Goal: Task Accomplishment & Management: Use online tool/utility

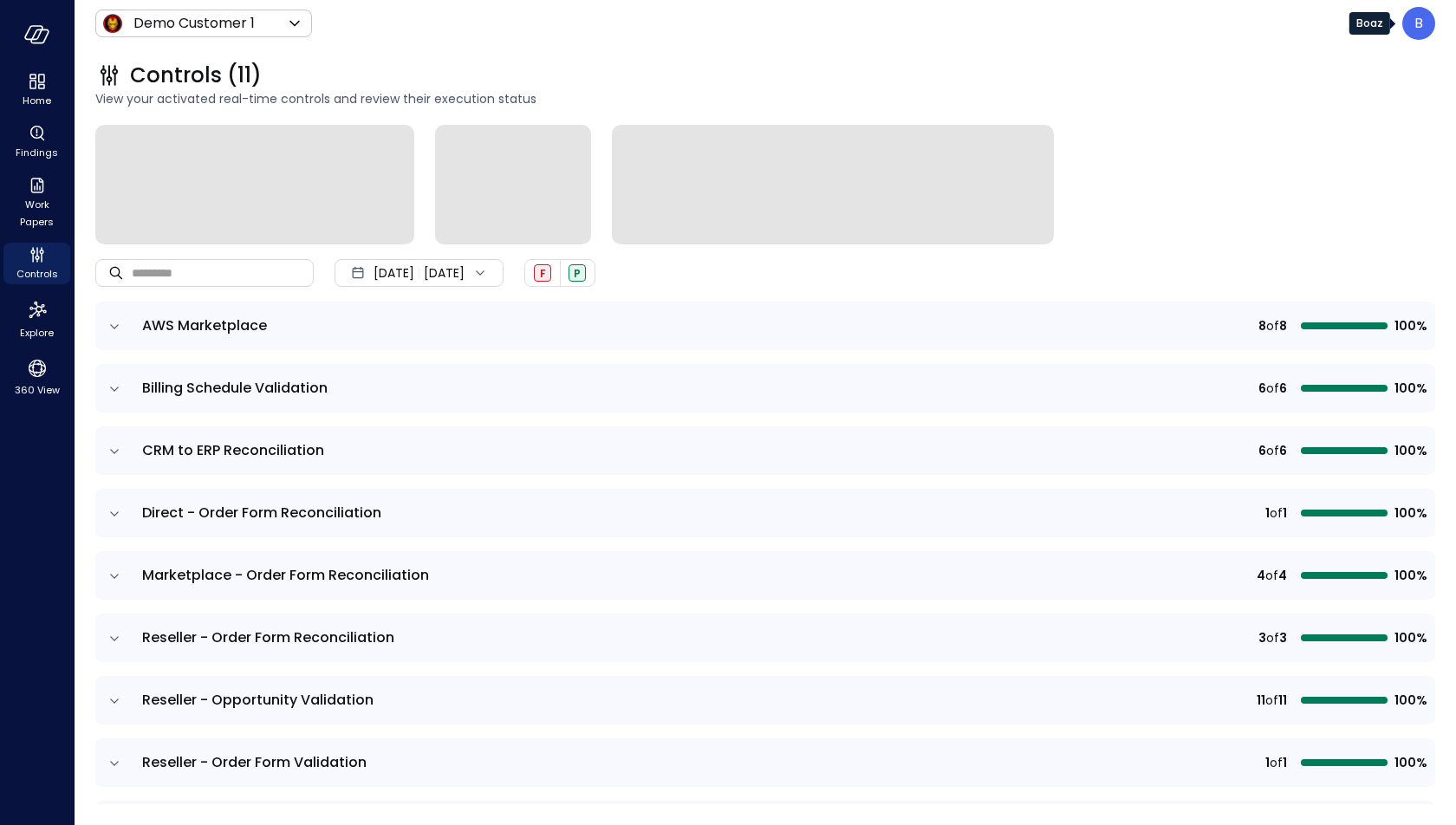
click at [1410, 26] on div "B" at bounding box center [1418, 23] width 33 height 33
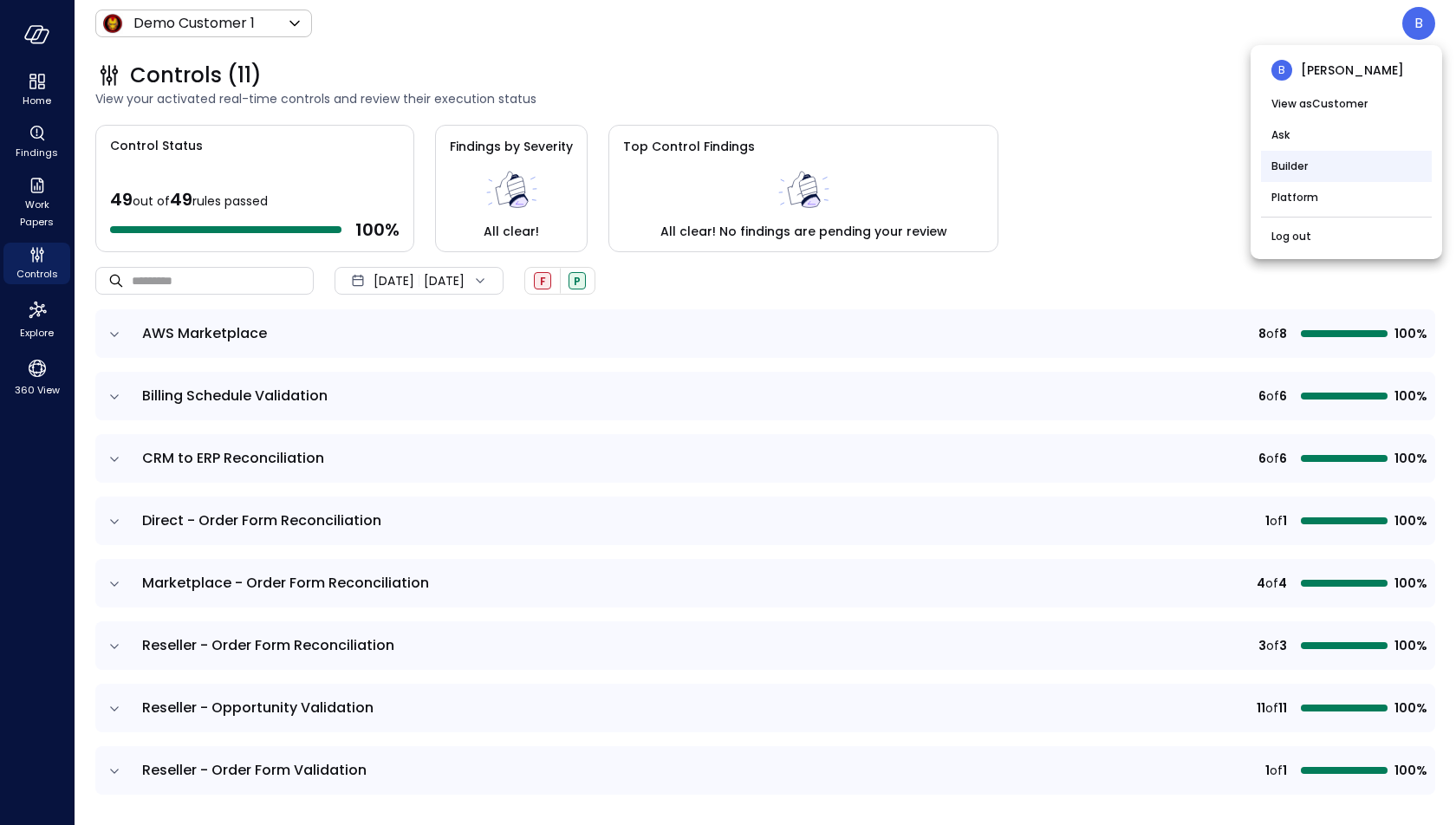
click at [1325, 162] on li "Builder" at bounding box center [1346, 166] width 170 height 31
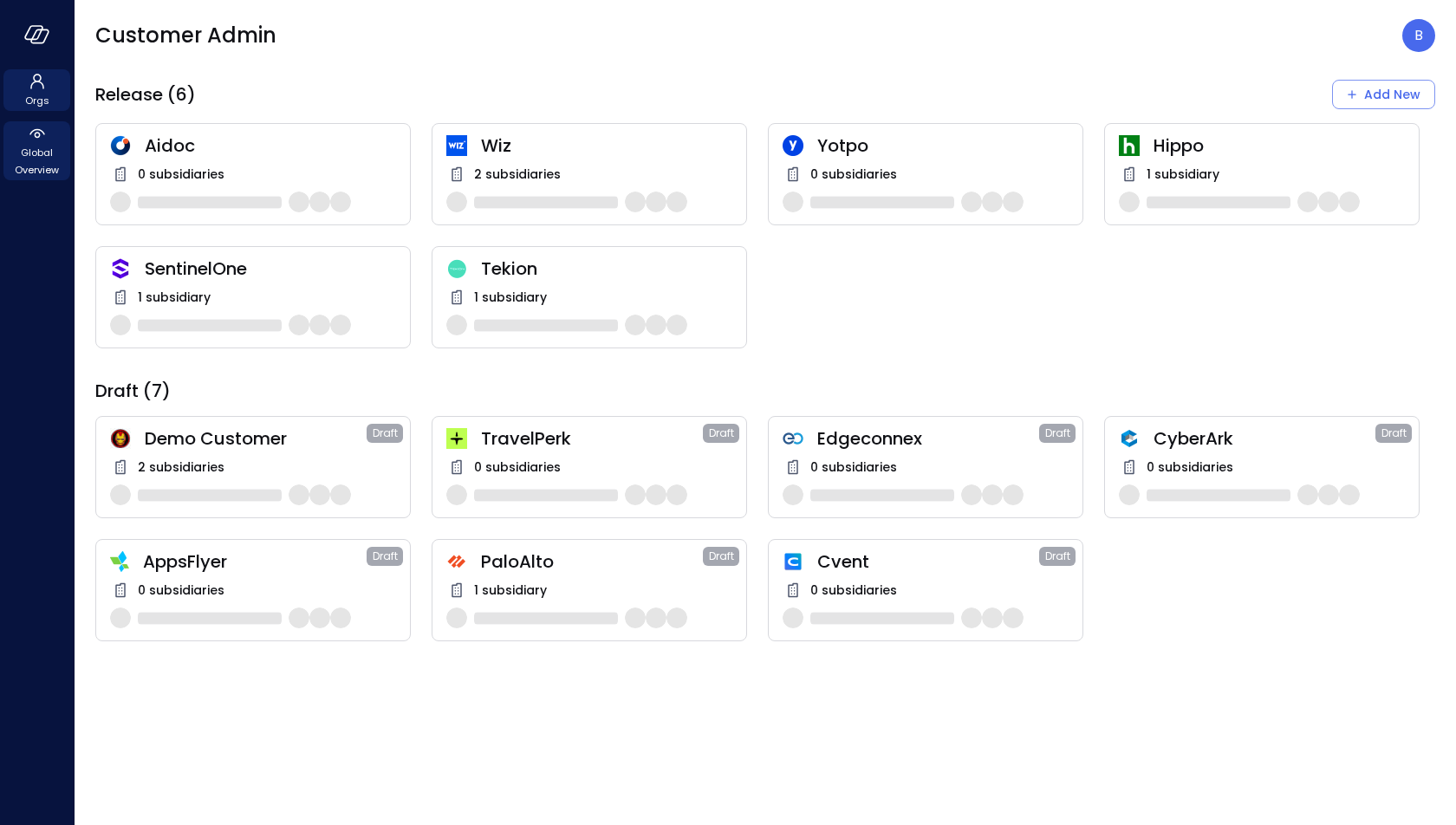
click at [49, 155] on span "Global Overview" at bounding box center [37, 161] width 53 height 34
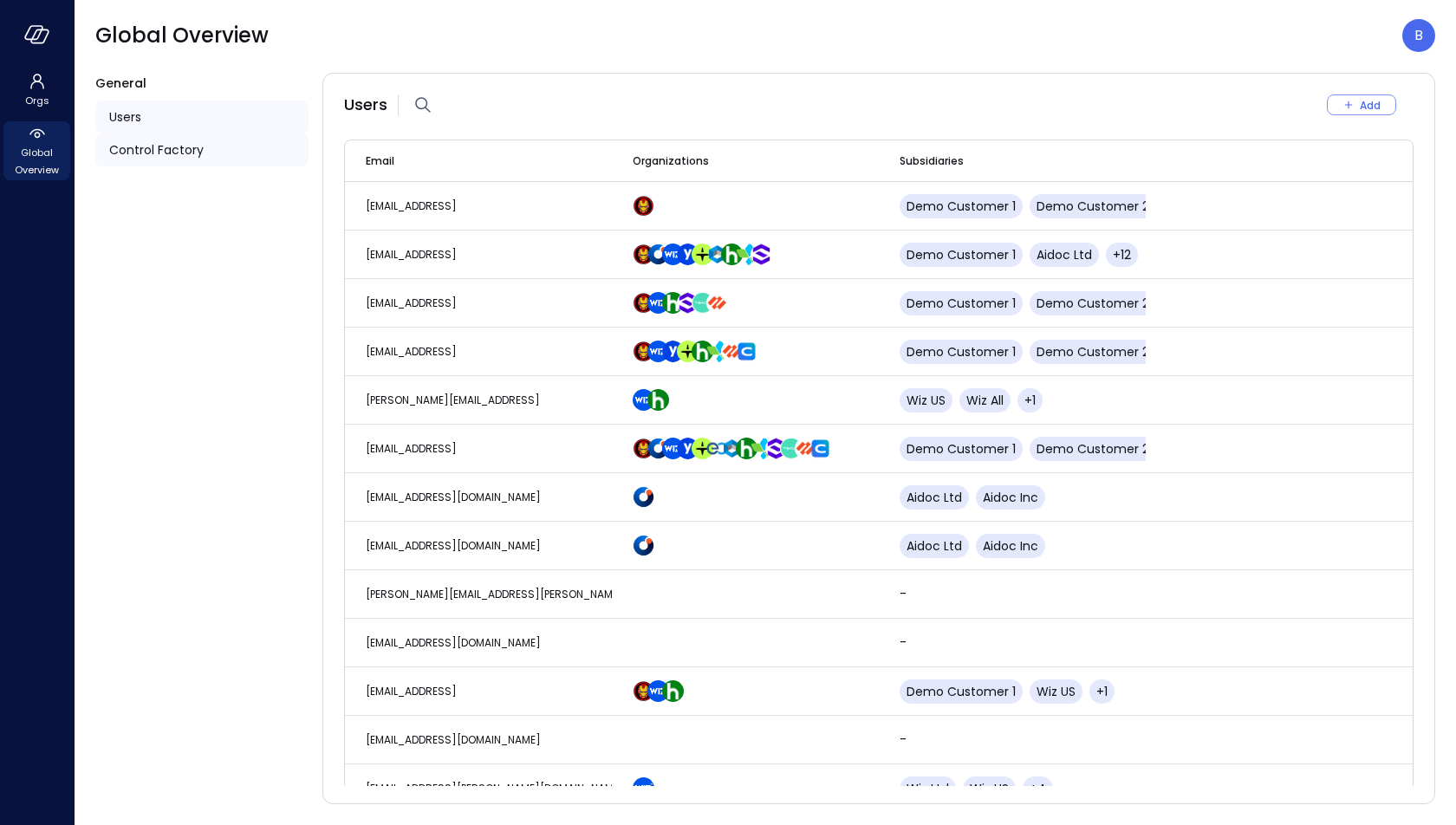
click at [158, 145] on span "Control Factory" at bounding box center [156, 150] width 94 height 19
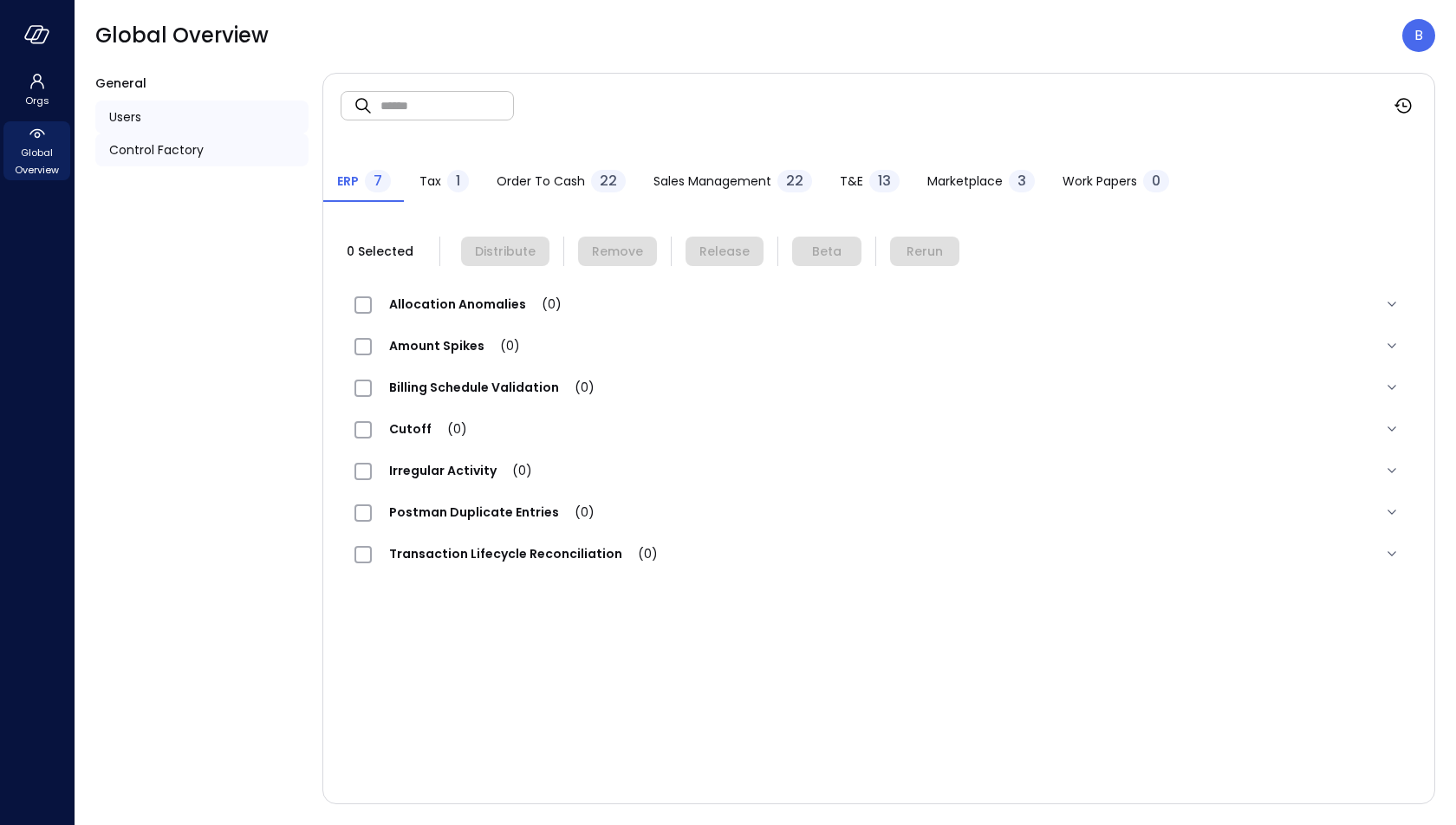
click at [136, 104] on div "Users" at bounding box center [202, 116] width 214 height 33
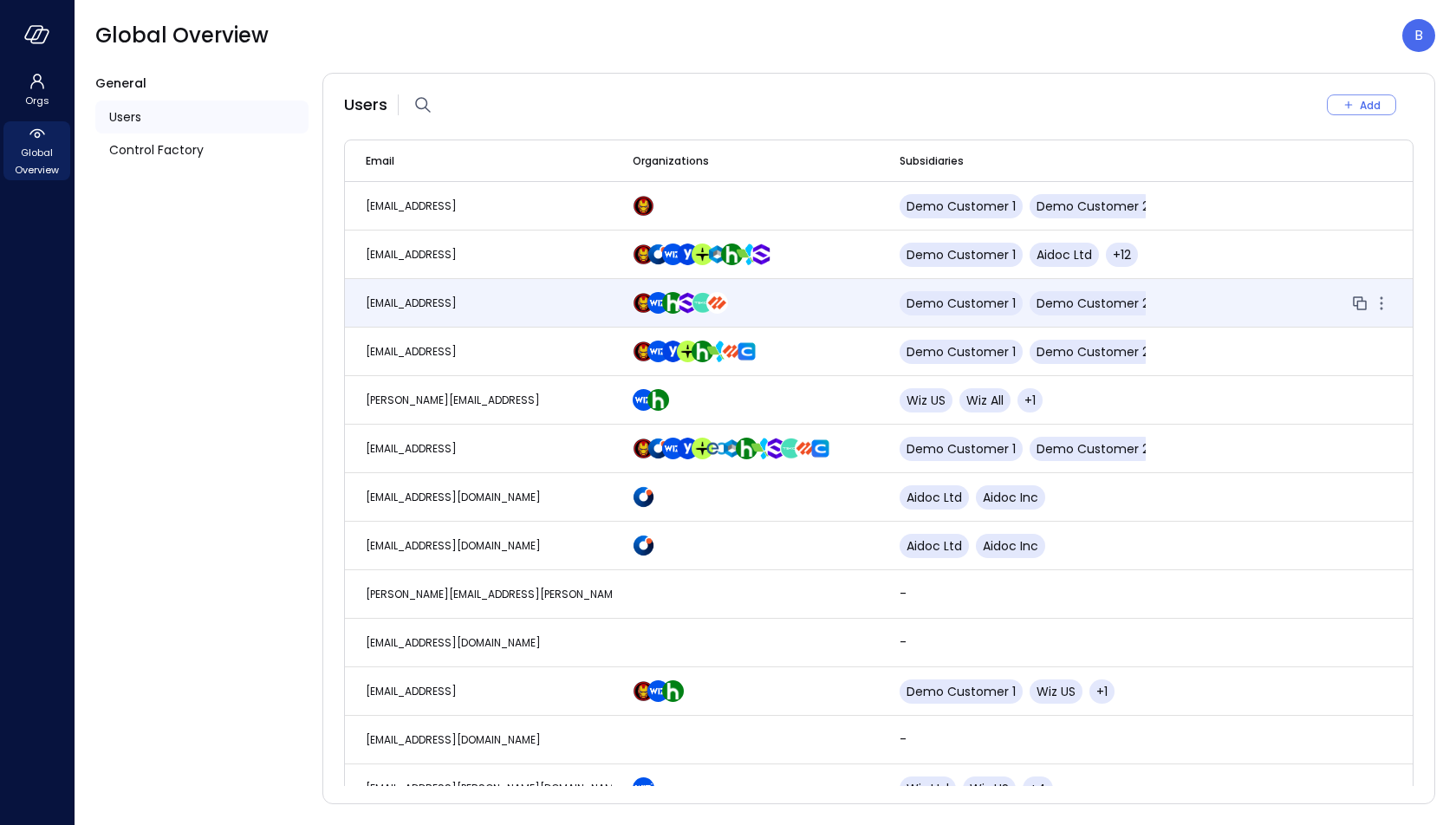
click at [450, 300] on span "boaz@safebooks.ai" at bounding box center [410, 303] width 91 height 15
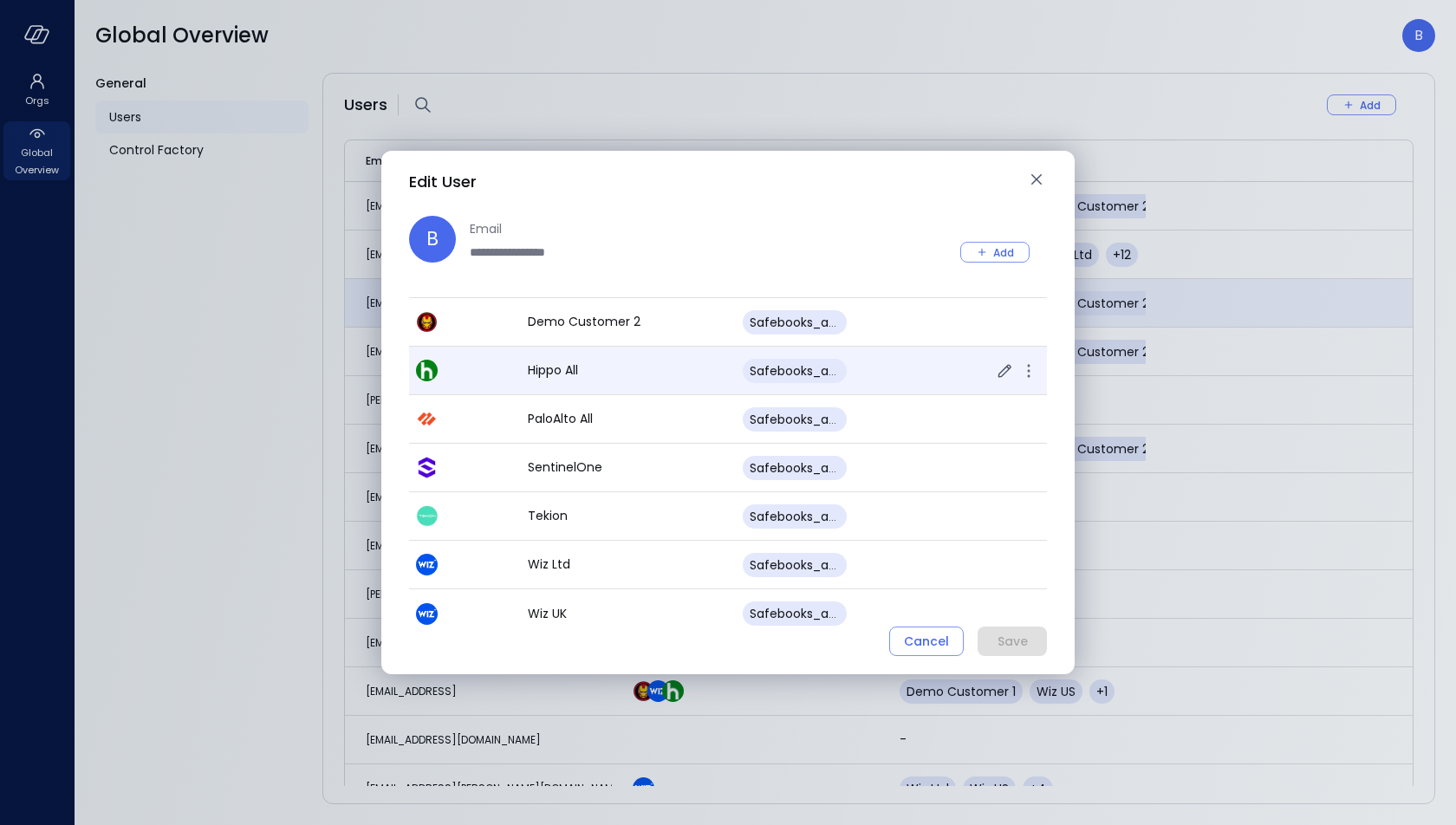
scroll to position [92, 0]
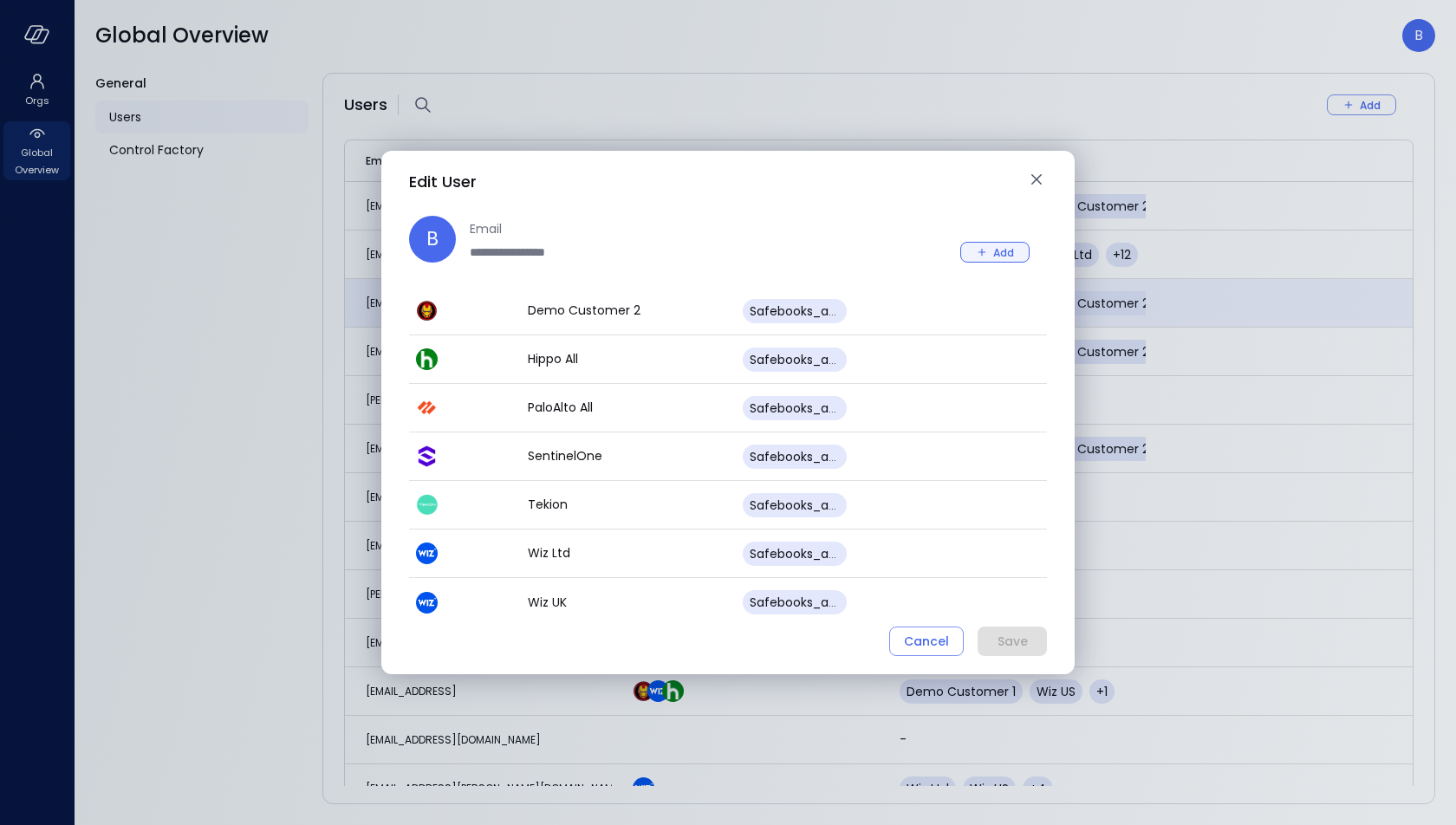
click at [1010, 252] on div "Add" at bounding box center [1004, 252] width 21 height 19
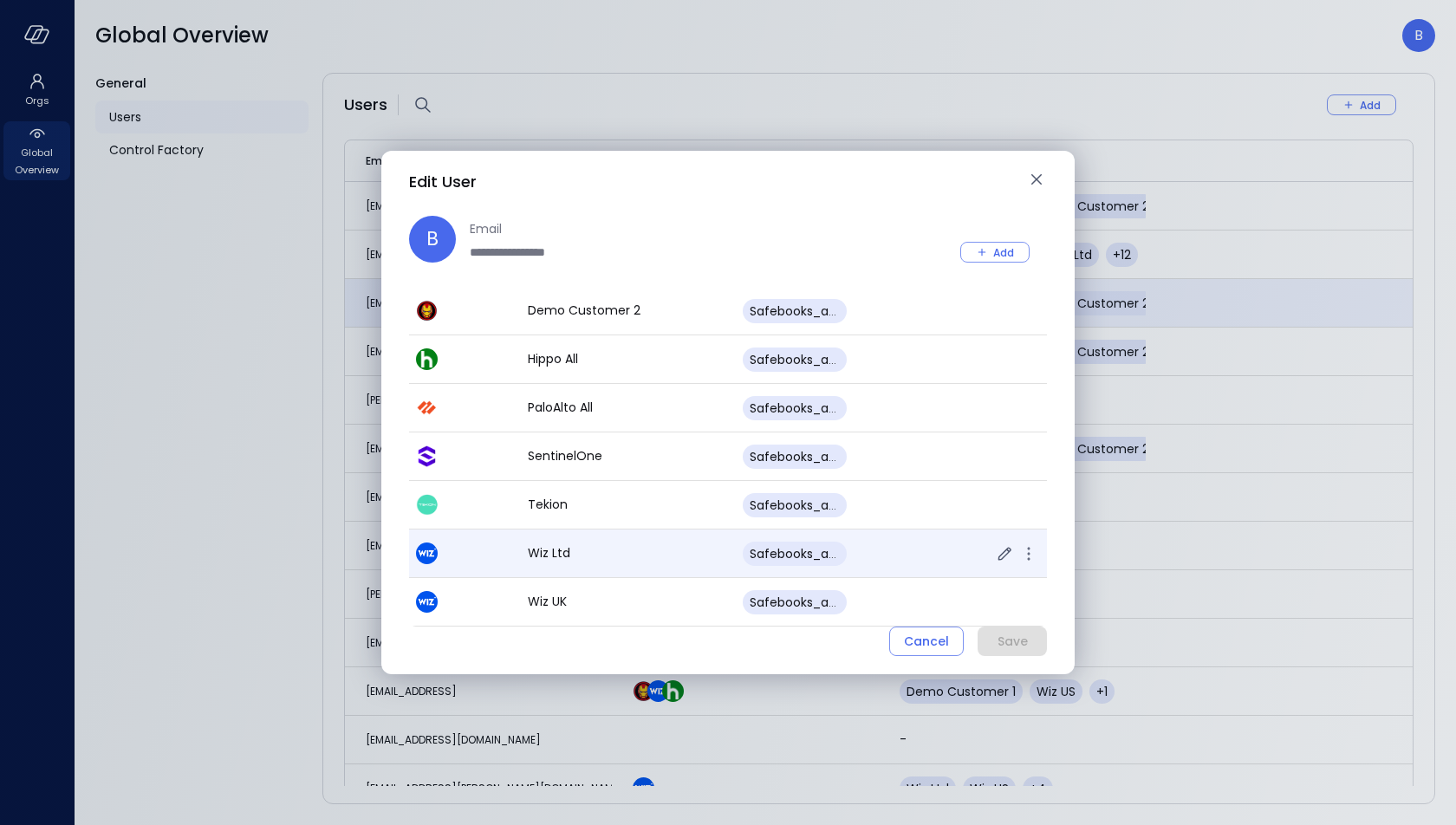
scroll to position [140, 0]
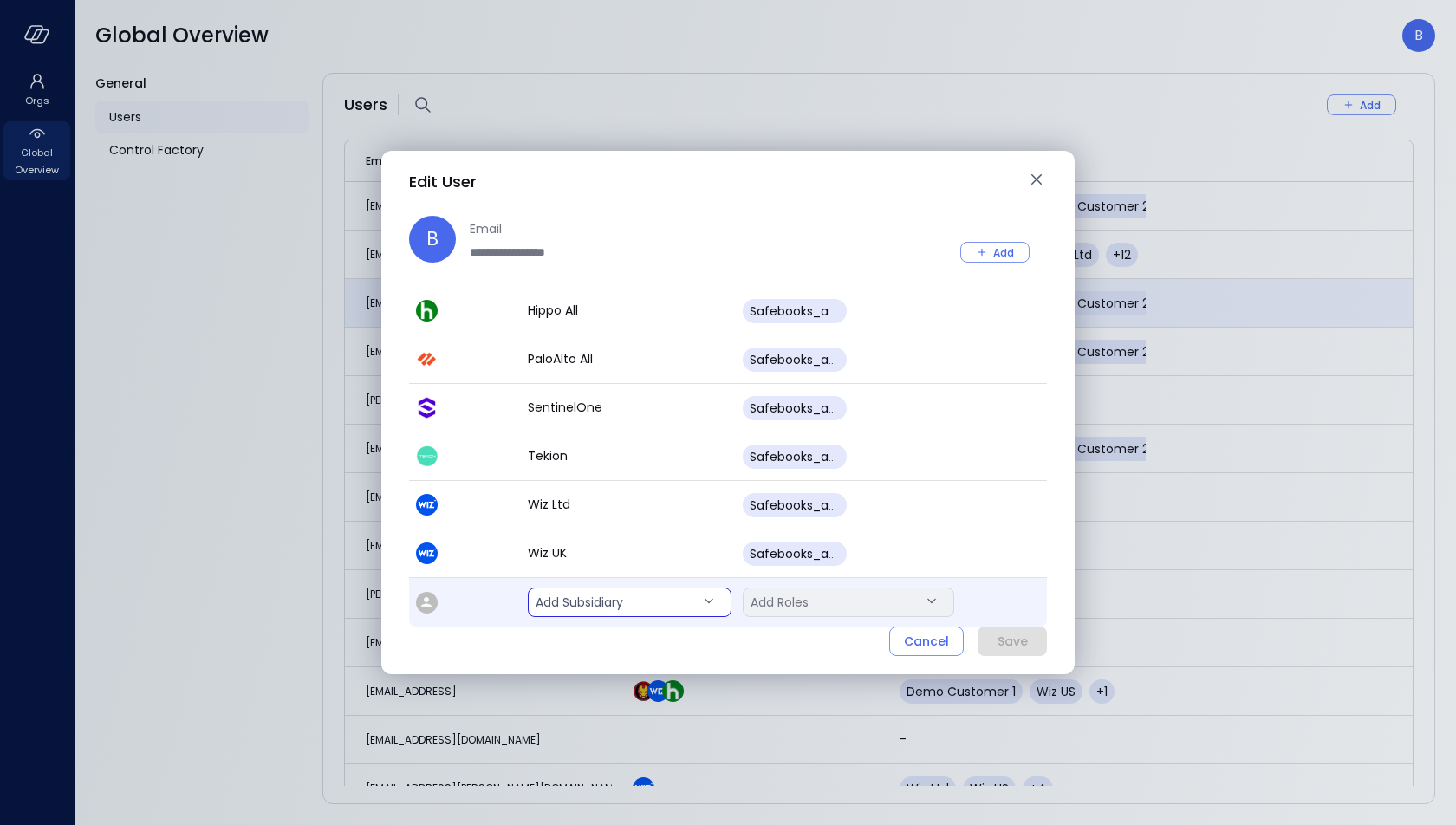
click at [627, 604] on body "Orgs Global Overview Global Overview B General Users Control Factory Users Add …" at bounding box center [728, 412] width 1456 height 825
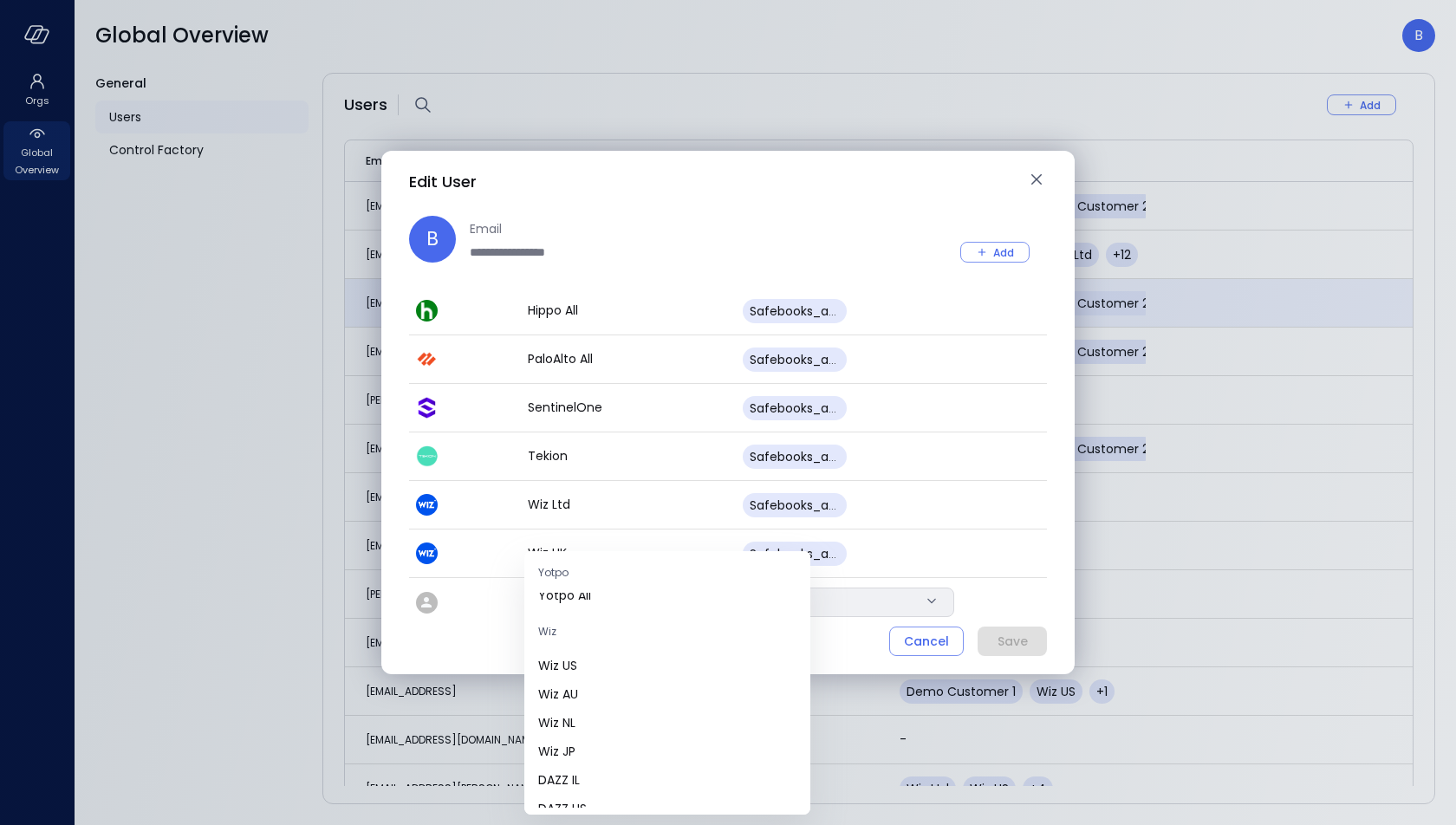
scroll to position [530, 0]
click at [616, 672] on span "Wiz US" at bounding box center [667, 676] width 259 height 19
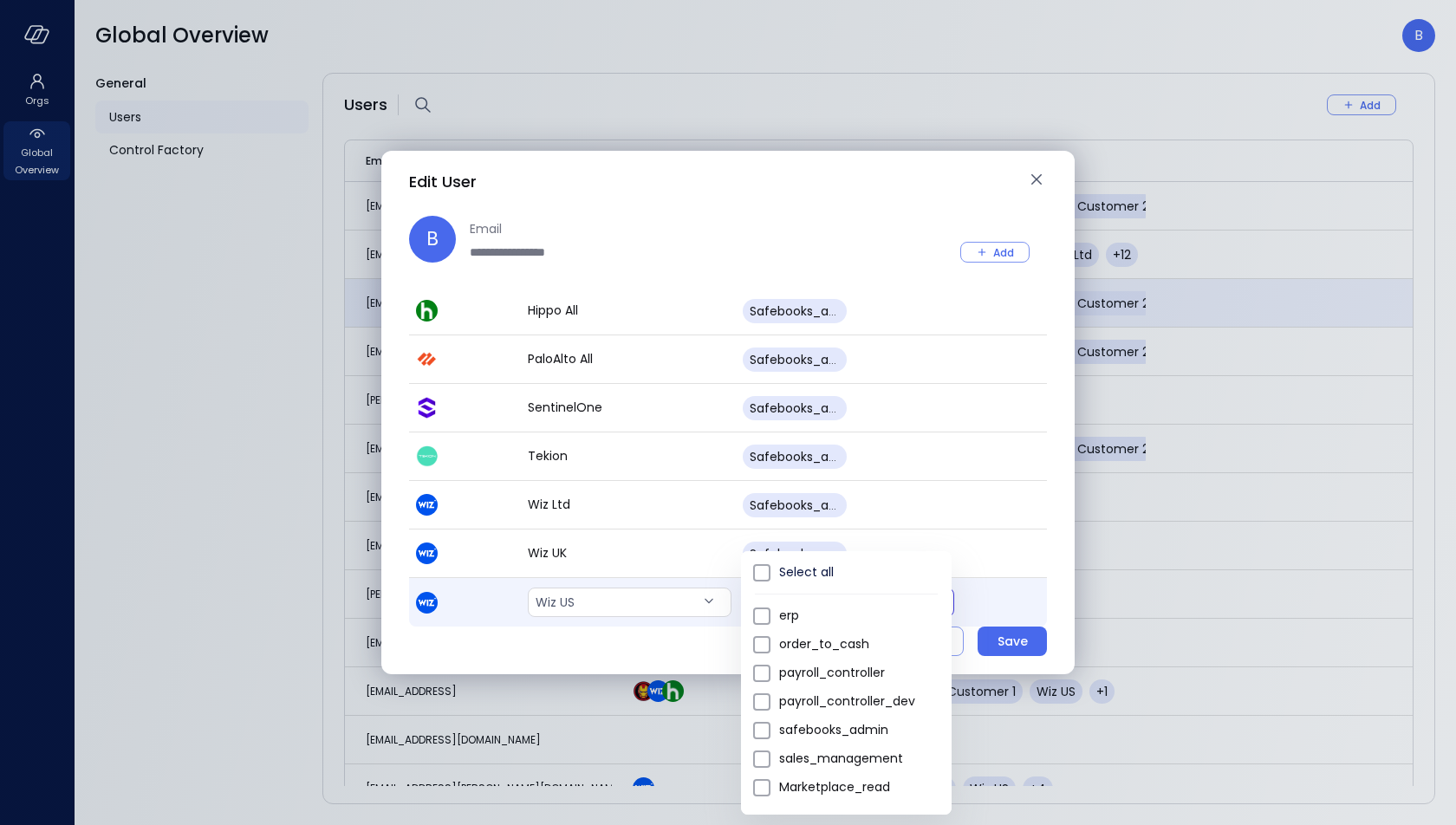
click at [829, 599] on body "Orgs Global Overview Global Overview B General Users Control Factory Users Add …" at bounding box center [728, 412] width 1456 height 825
click at [868, 724] on span "safebooks_admin" at bounding box center [859, 730] width 159 height 19
type input "*"
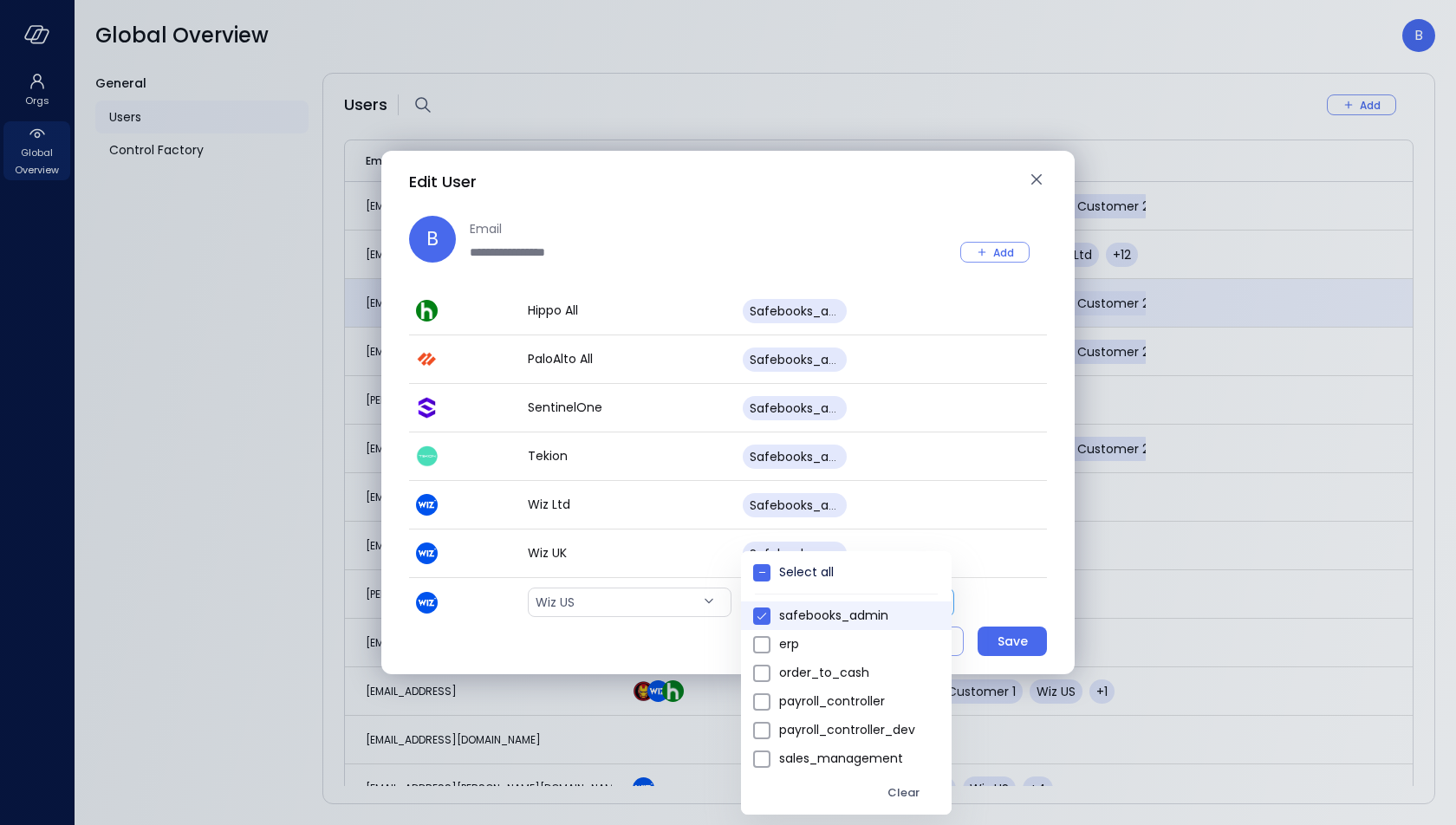
click at [1001, 596] on div at bounding box center [728, 412] width 1456 height 825
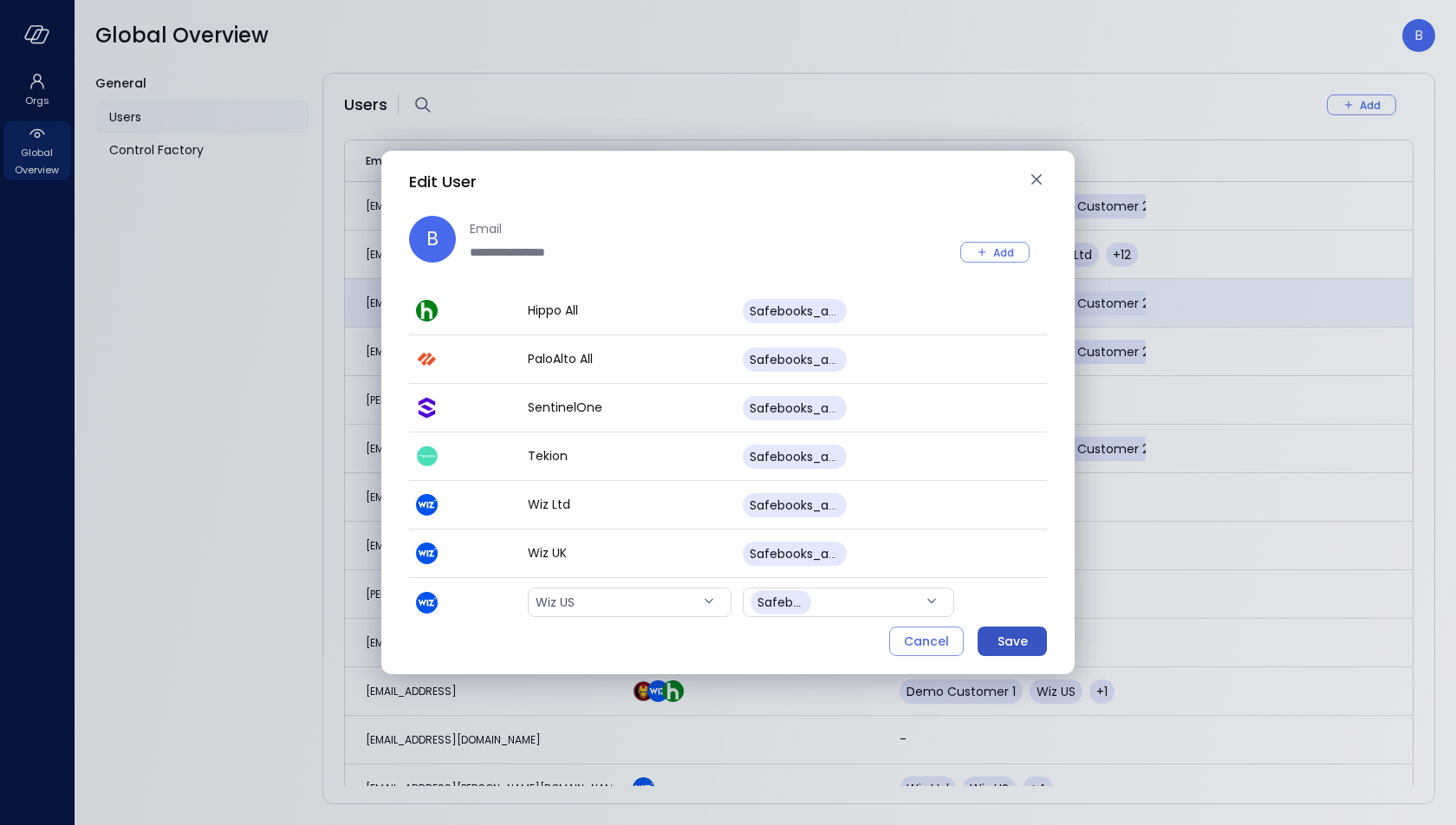
click at [1002, 635] on div "Save" at bounding box center [1012, 641] width 30 height 22
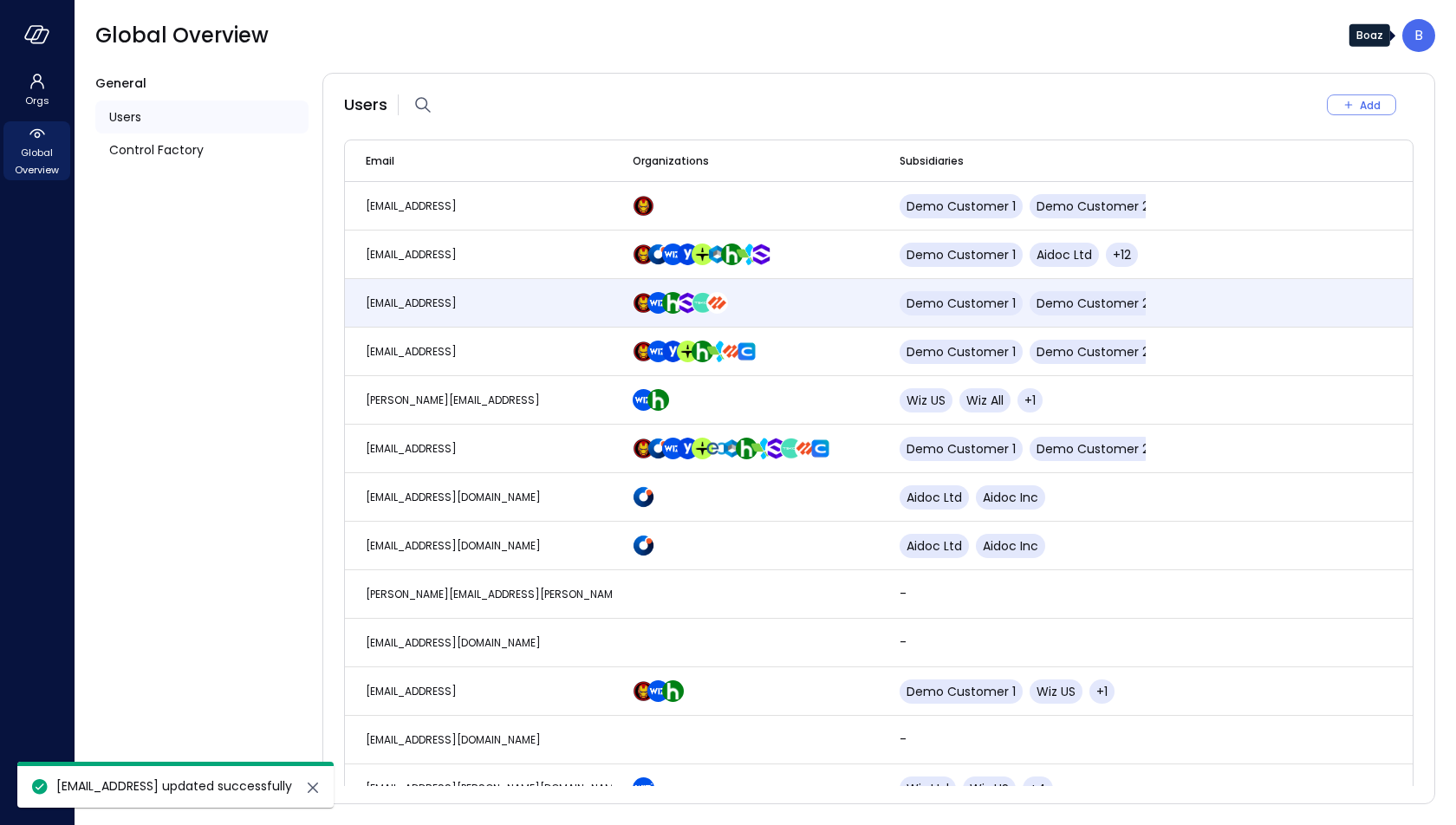
click at [1415, 35] on p "B" at bounding box center [1419, 35] width 9 height 21
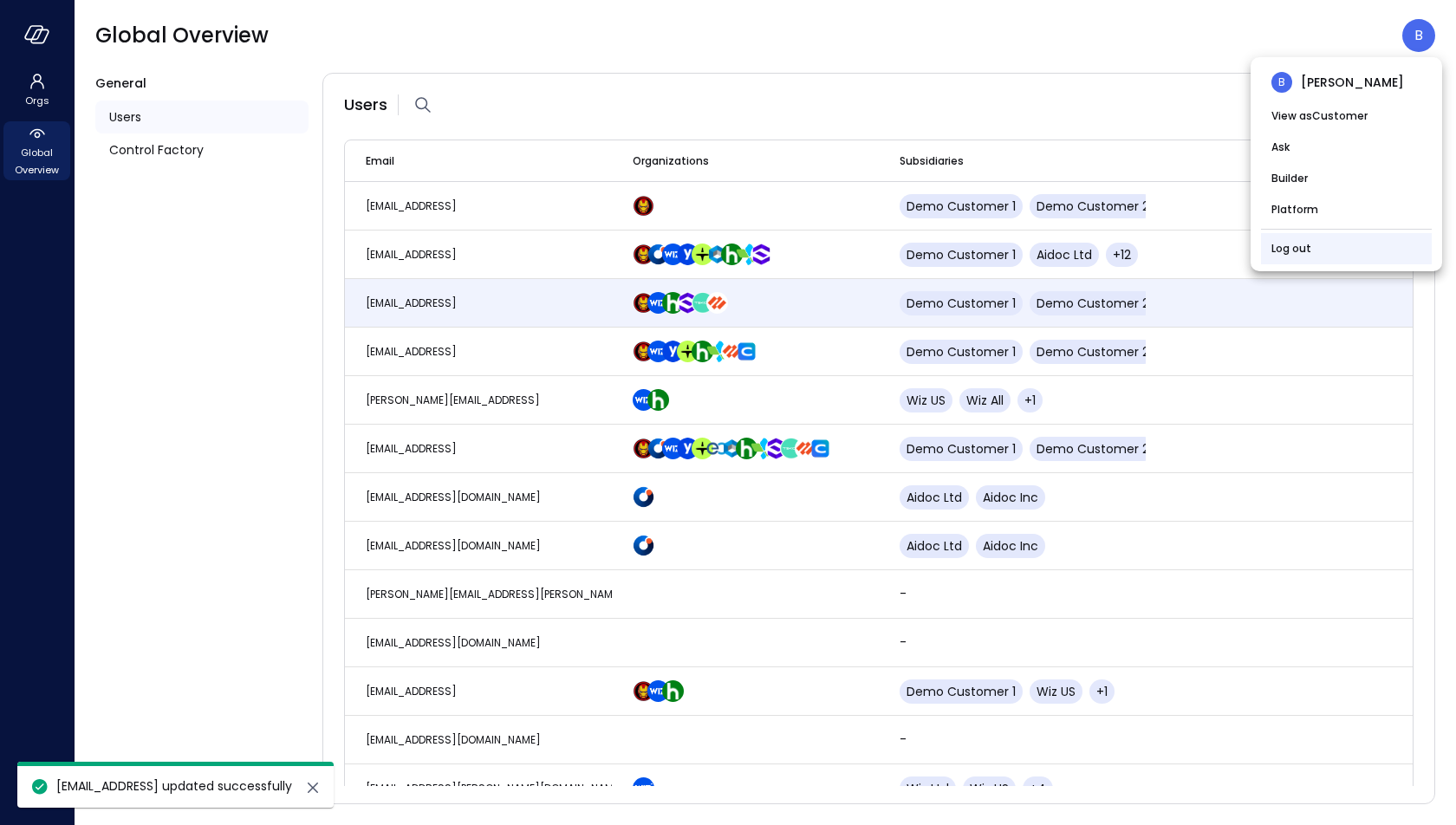
click at [1313, 239] on li "Log out" at bounding box center [1346, 248] width 170 height 31
click at [1294, 250] on link "Log out" at bounding box center [1291, 249] width 40 height 18
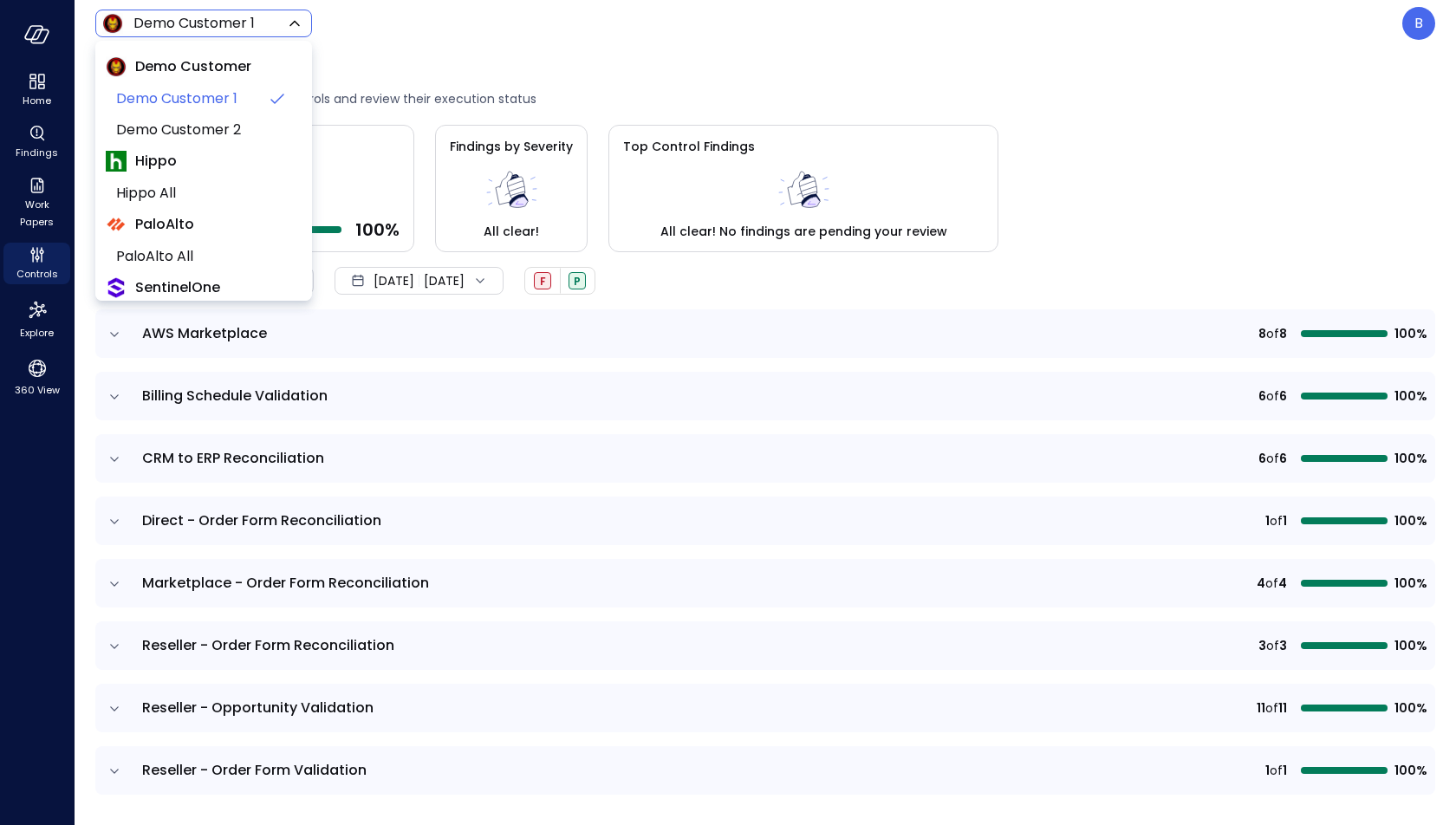
click at [273, 27] on body "Home Findings Work Papers Controls Explore 360 View Demo Customer 1 ***** ​ B C…" at bounding box center [728, 412] width 1456 height 825
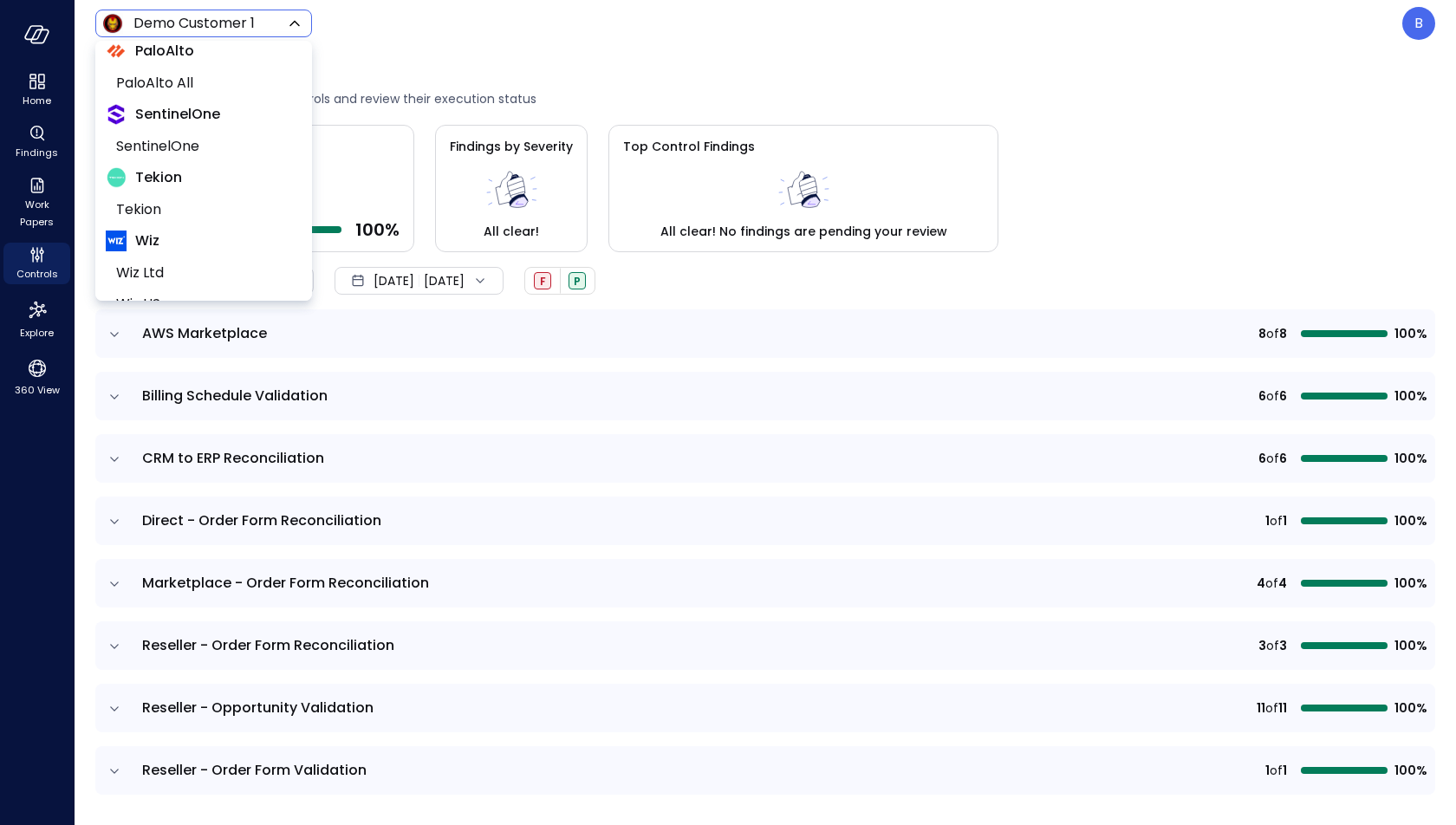
scroll to position [232, 0]
click at [201, 239] on span "Wiz US" at bounding box center [202, 245] width 171 height 21
type input "******"
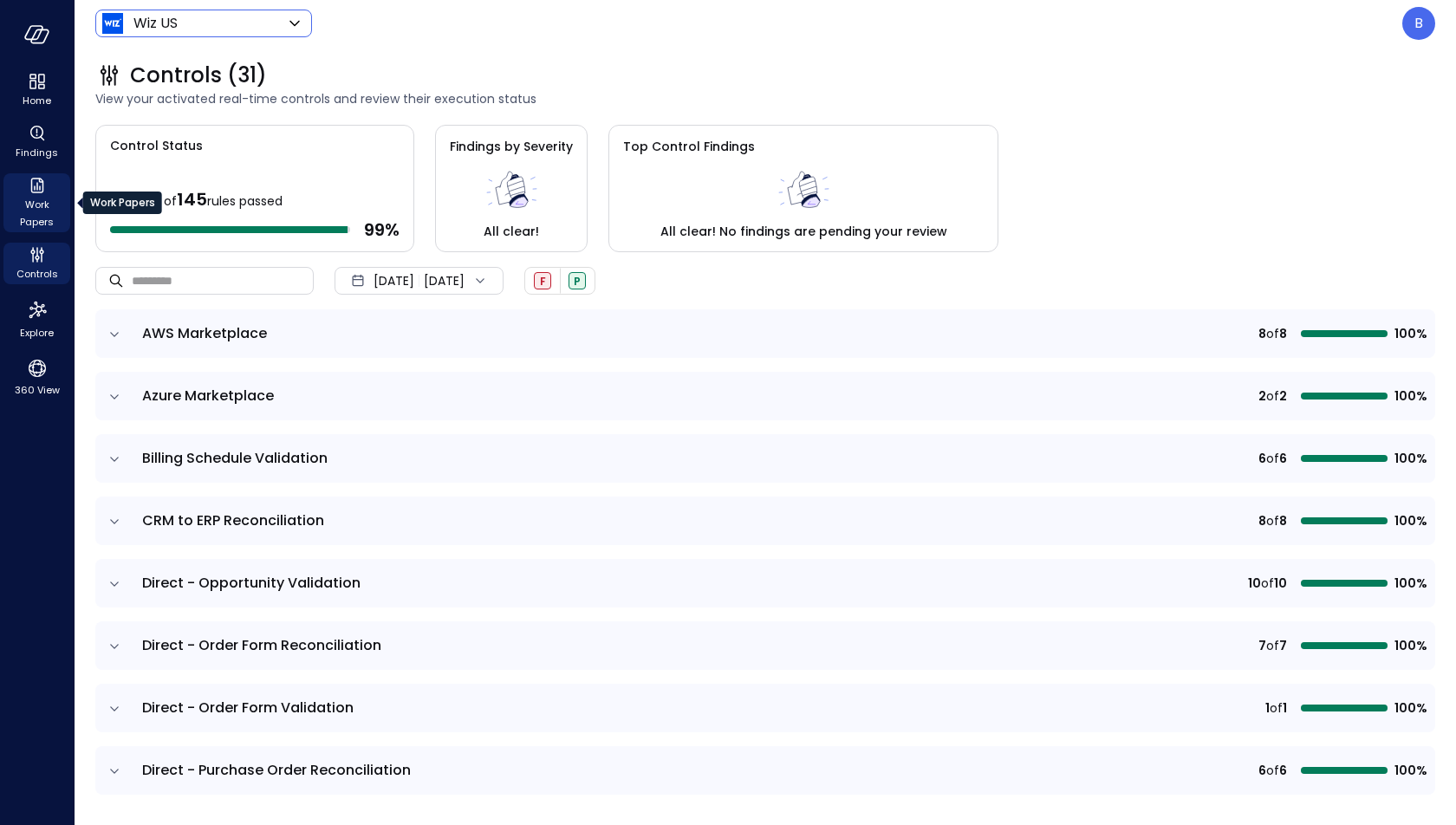
click at [41, 196] on span "Work Papers" at bounding box center [37, 213] width 53 height 34
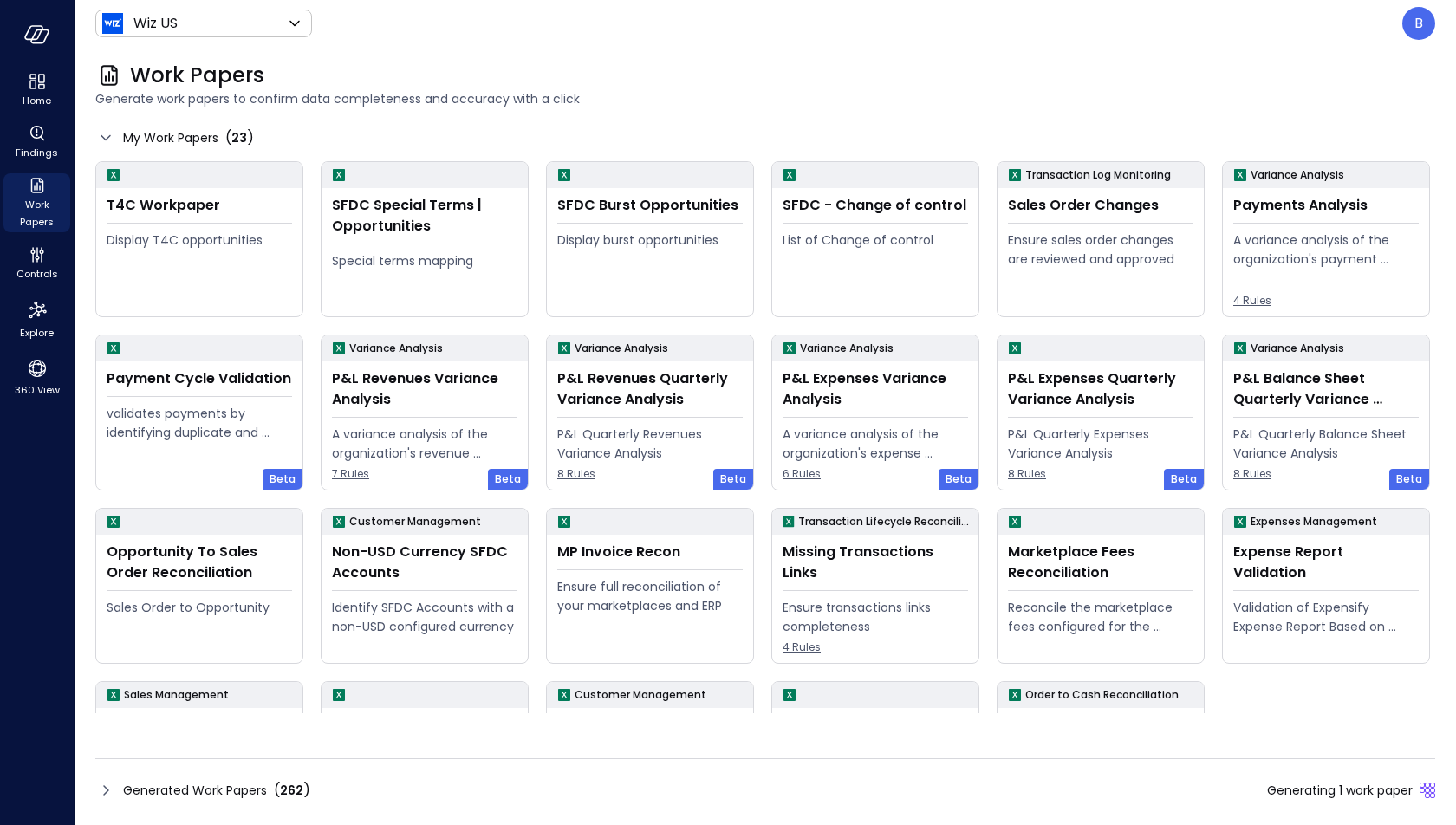
click at [107, 785] on icon at bounding box center [106, 791] width 21 height 21
click at [110, 784] on icon at bounding box center [106, 791] width 21 height 21
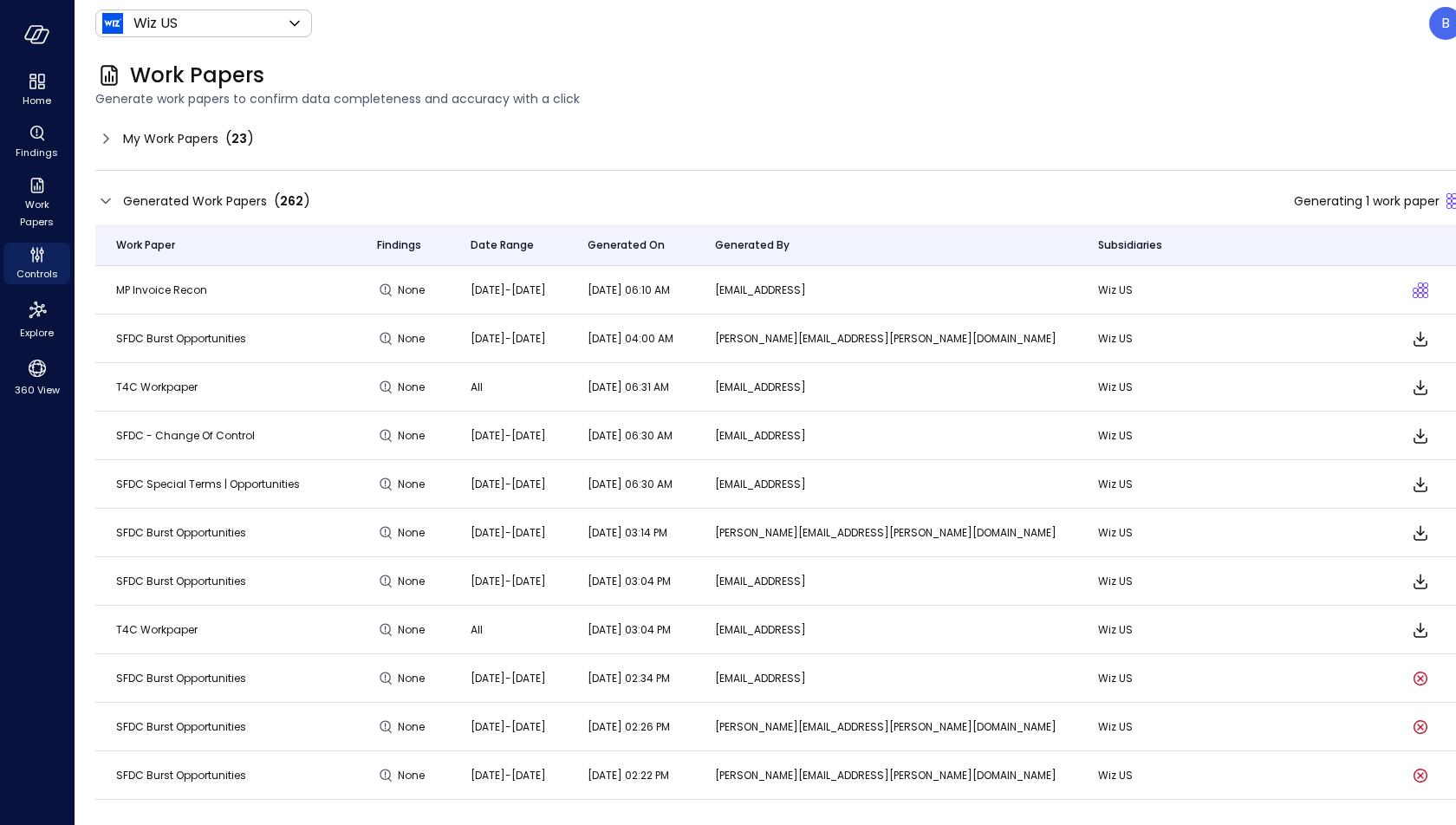
click at [106, 142] on icon at bounding box center [106, 139] width 21 height 21
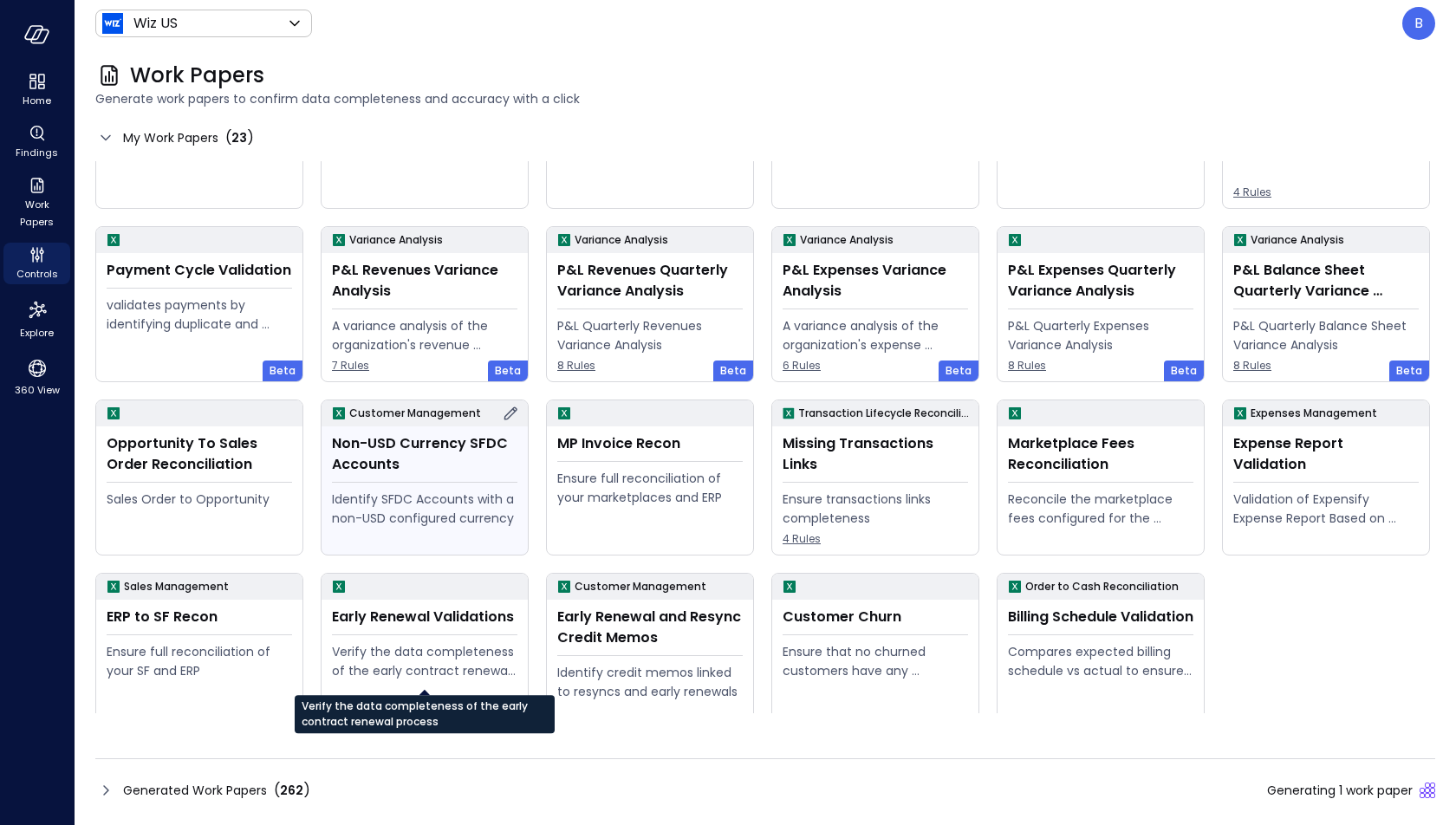
scroll to position [104, 0]
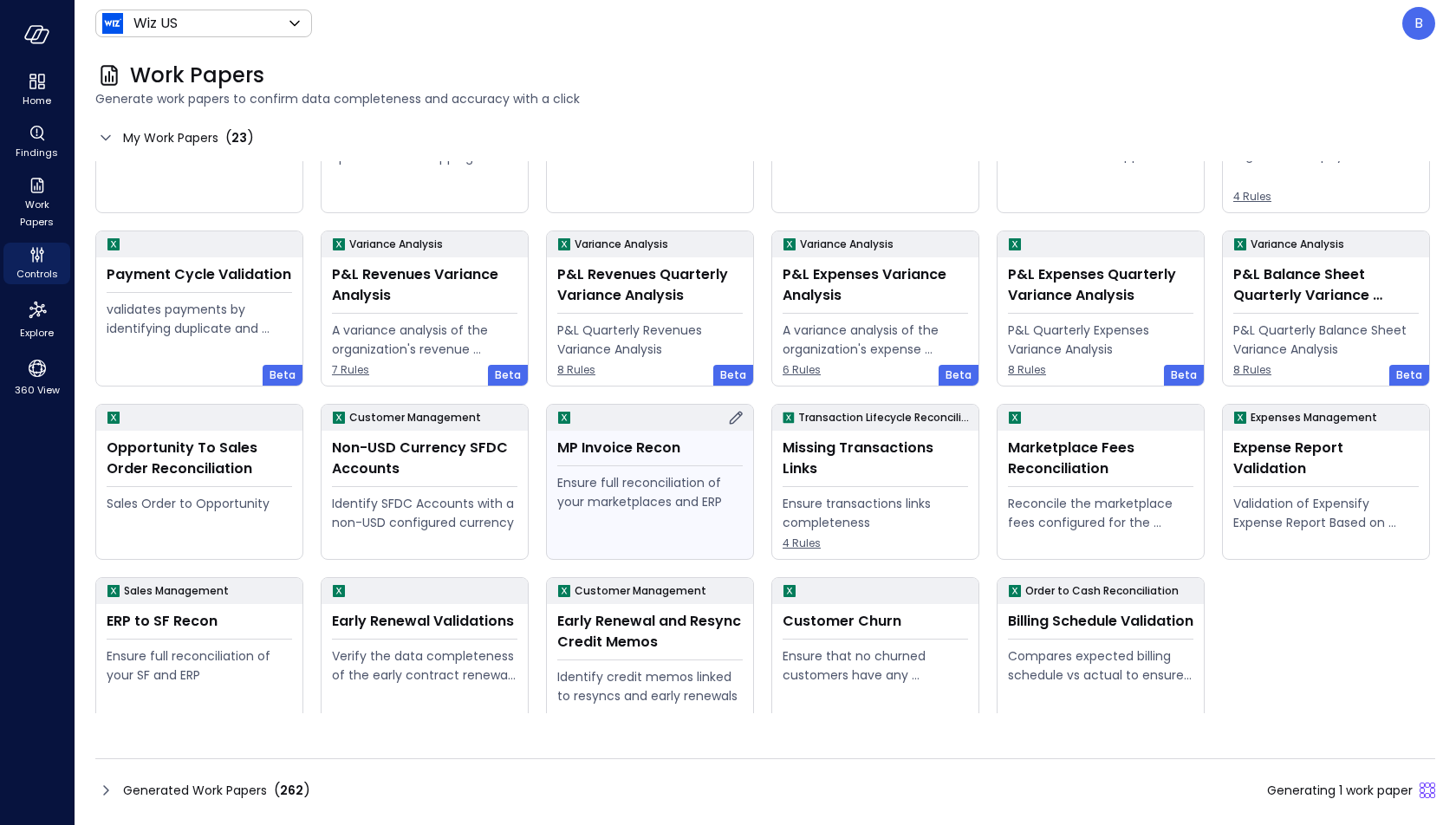
click at [739, 413] on icon at bounding box center [736, 417] width 13 height 13
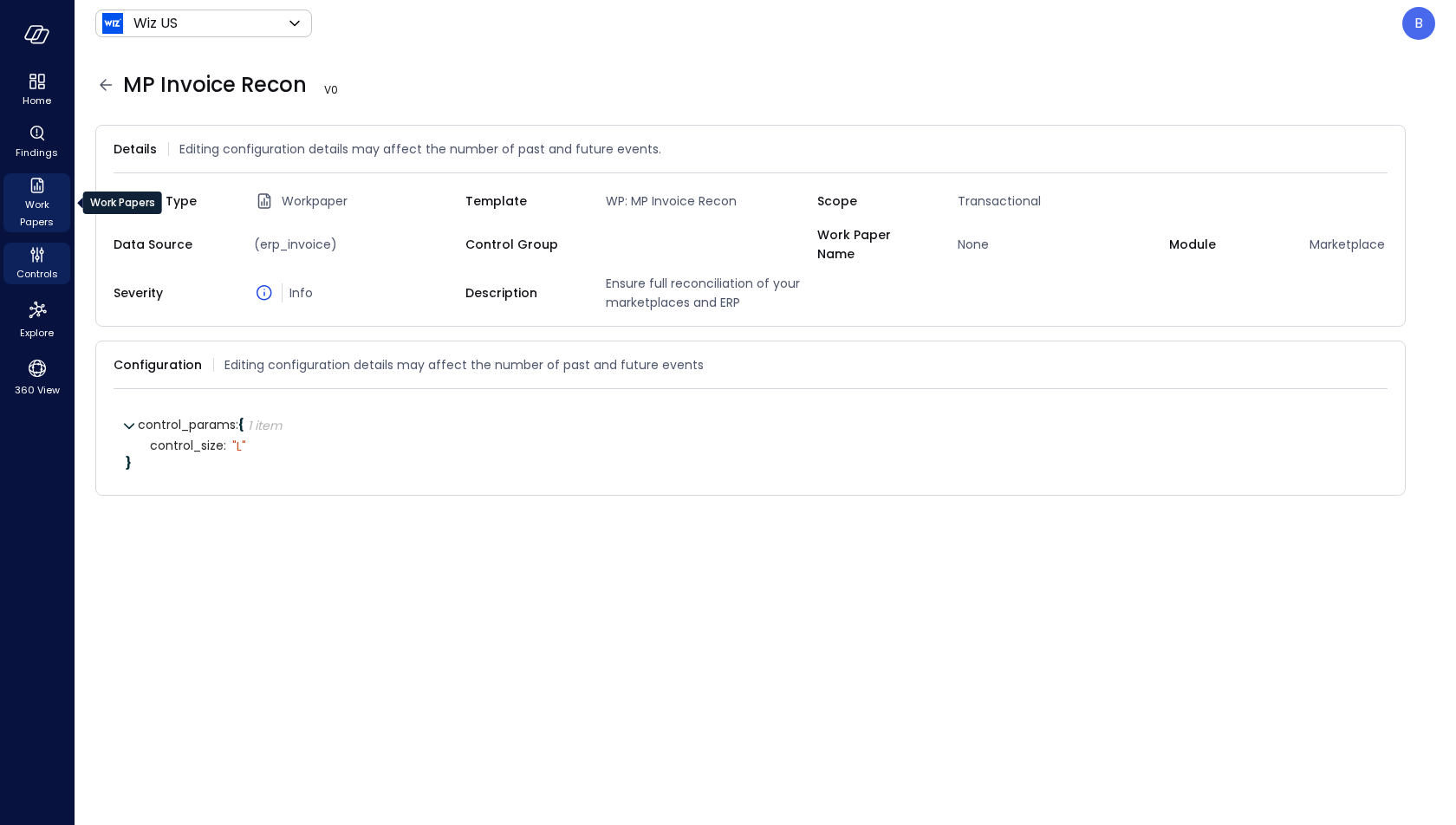
click at [34, 191] on icon "Work Papers" at bounding box center [37, 185] width 21 height 21
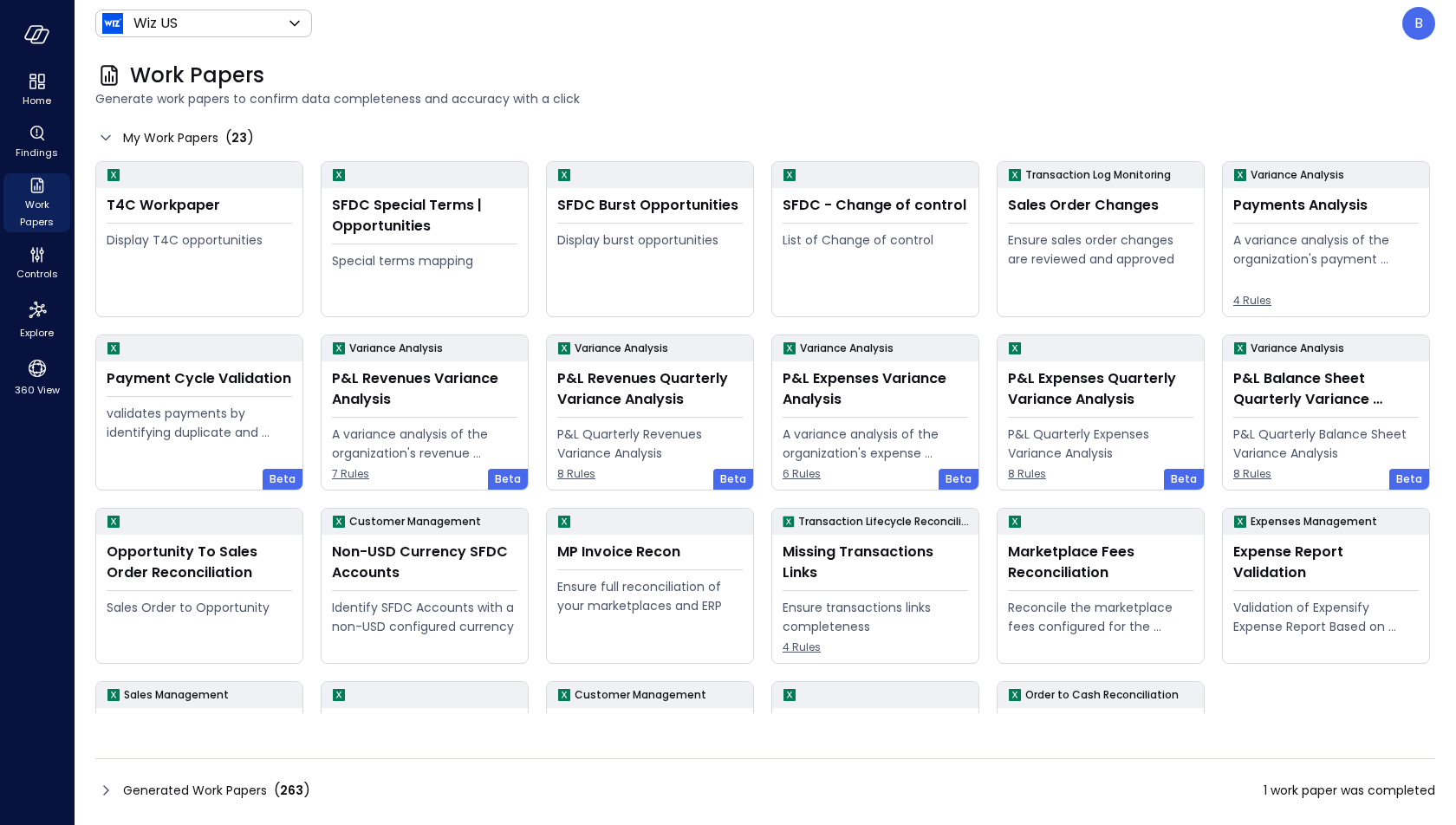
click at [96, 798] on icon at bounding box center [106, 791] width 21 height 21
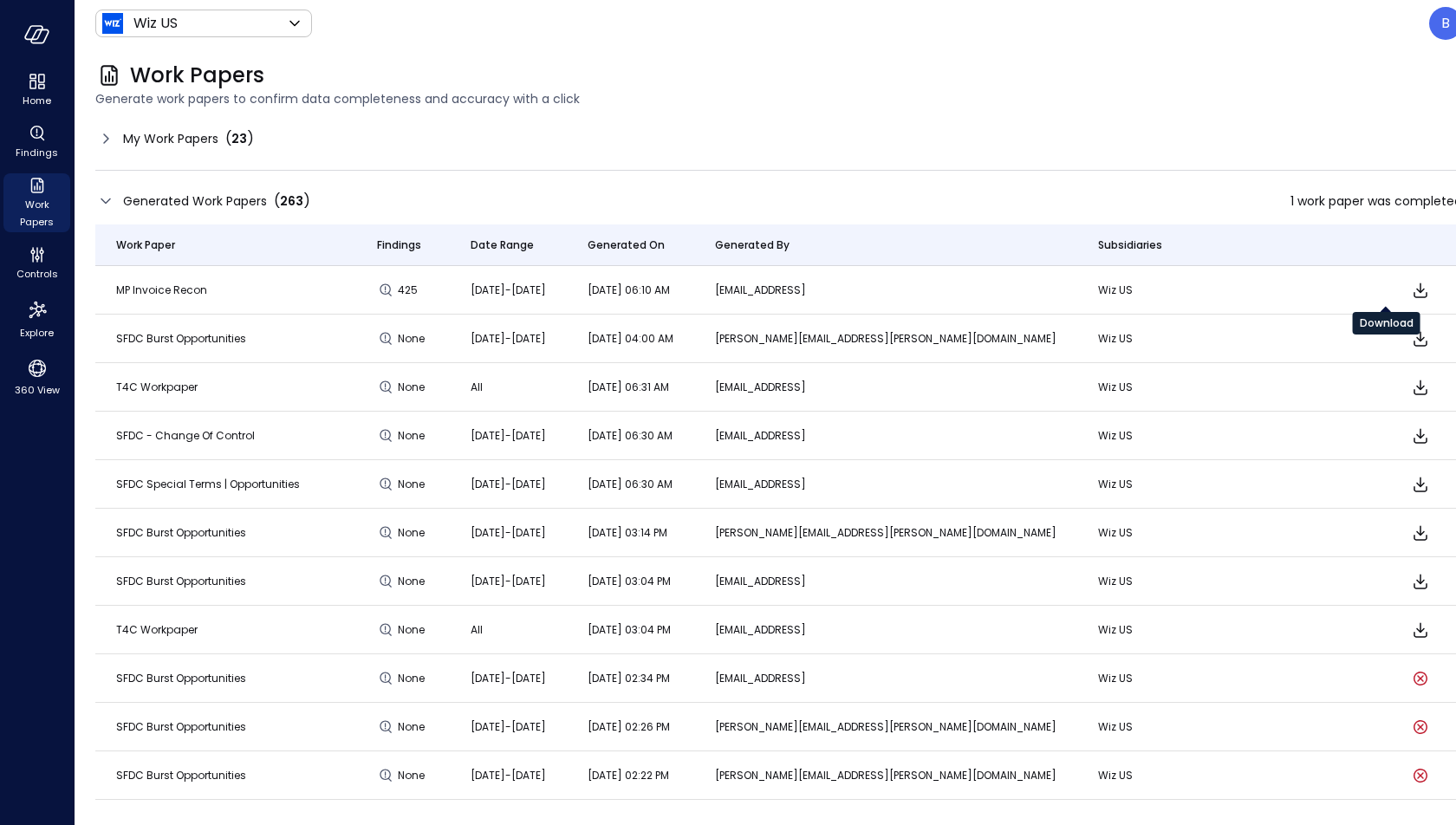
click at [1410, 286] on icon "Download" at bounding box center [1421, 290] width 21 height 21
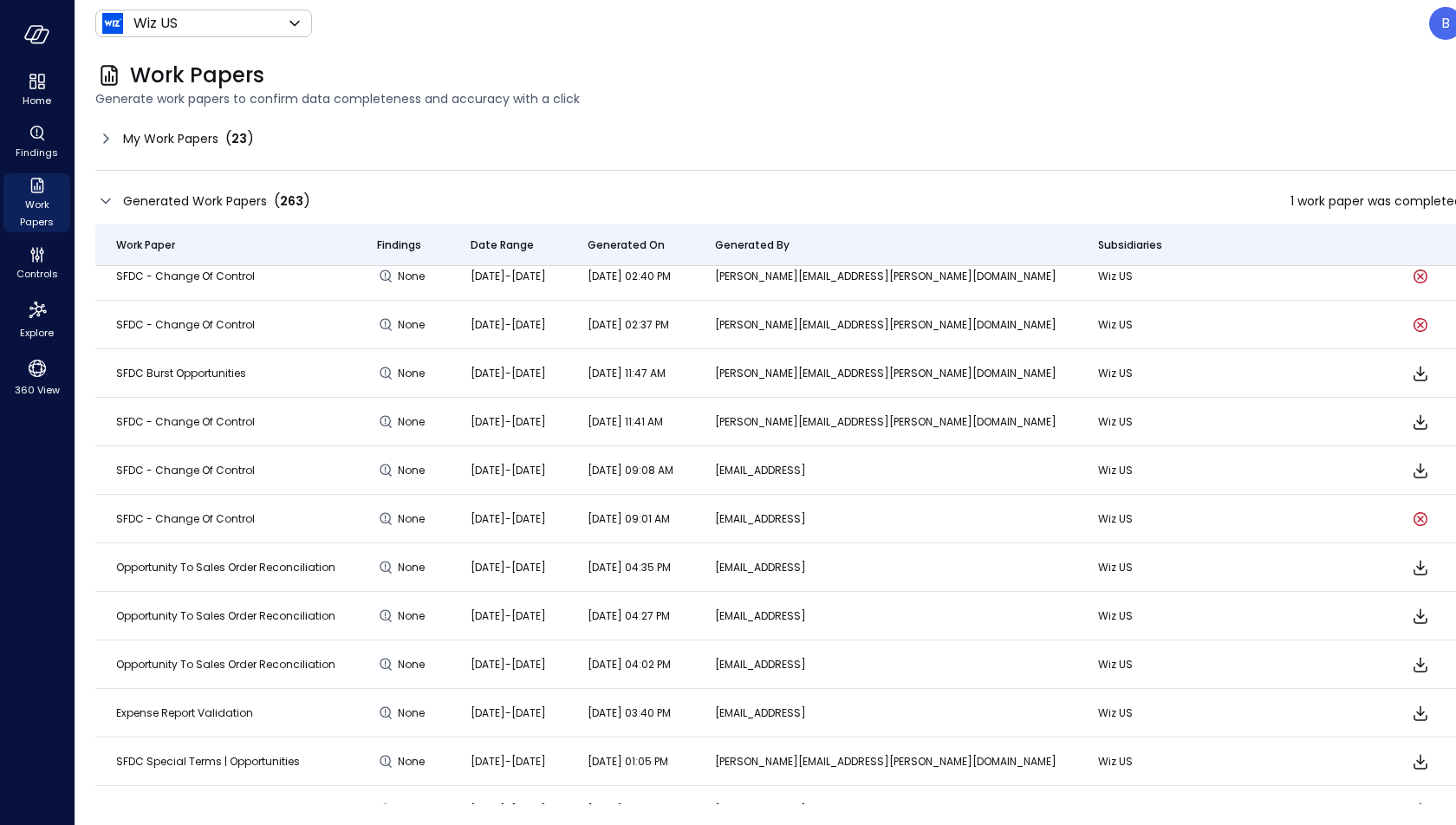
scroll to position [1523, 0]
